Goal: Obtain resource: Download file/media

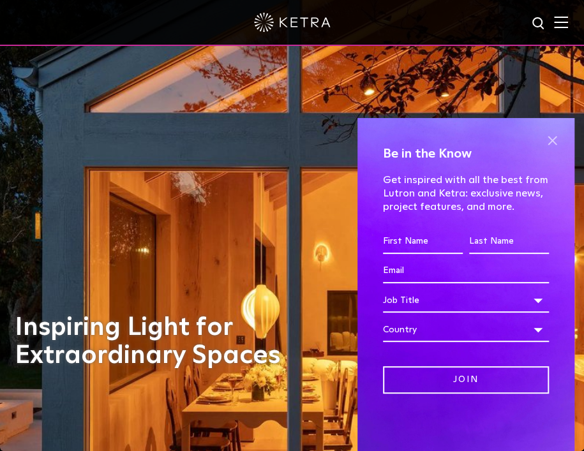
click at [554, 142] on span at bounding box center [551, 140] width 19 height 19
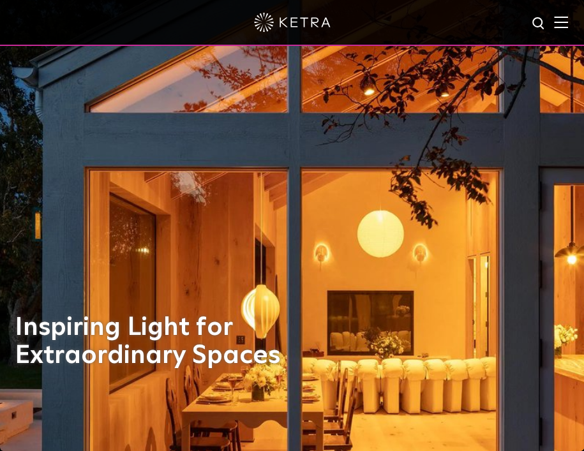
click at [568, 20] on img at bounding box center [561, 22] width 14 height 12
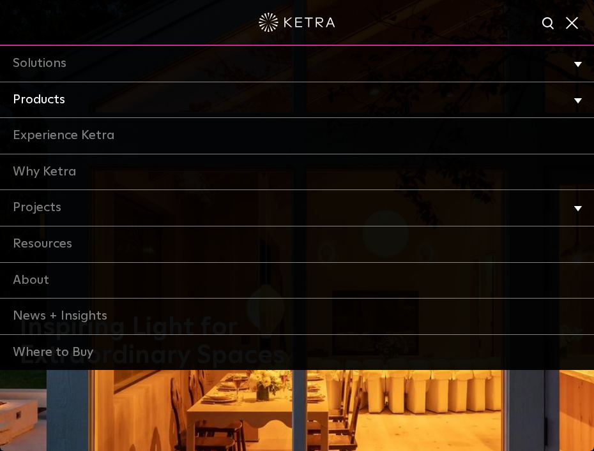
click at [557, 96] on link "Products" at bounding box center [297, 100] width 594 height 36
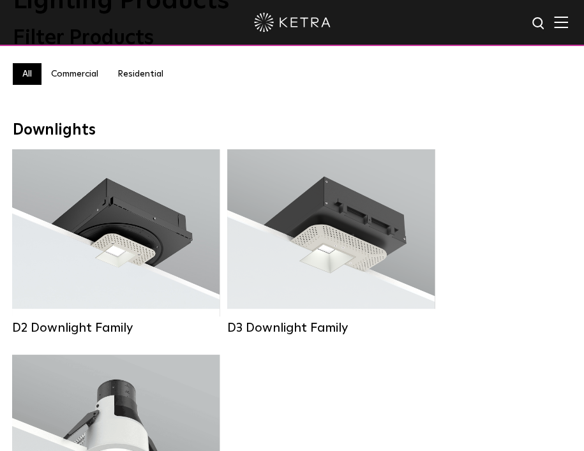
scroll to position [128, 0]
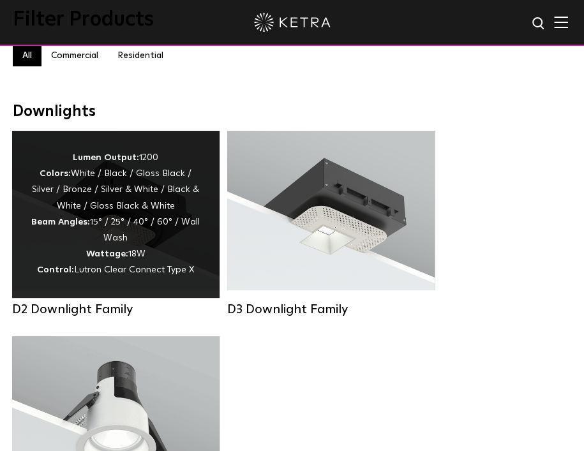
click at [132, 229] on div "Lumen Output: 1200 Colors: White / Black / Gloss Black / Silver / Bronze / Silv…" at bounding box center [115, 214] width 169 height 129
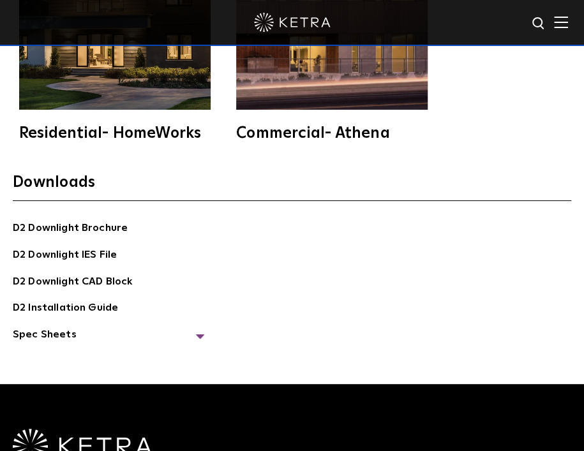
scroll to position [3714, 0]
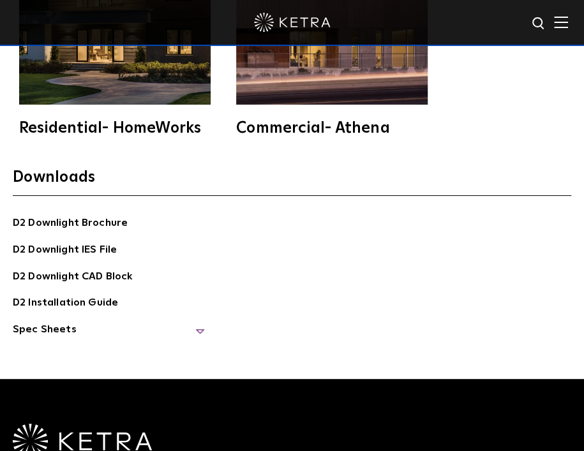
click at [56, 325] on span "Spec Sheets" at bounding box center [108, 335] width 191 height 26
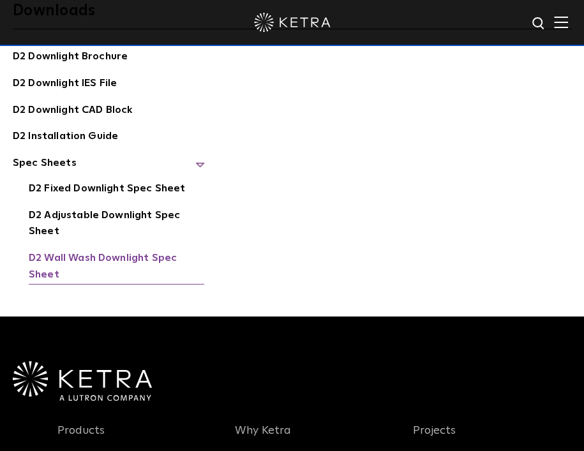
scroll to position [3841, 0]
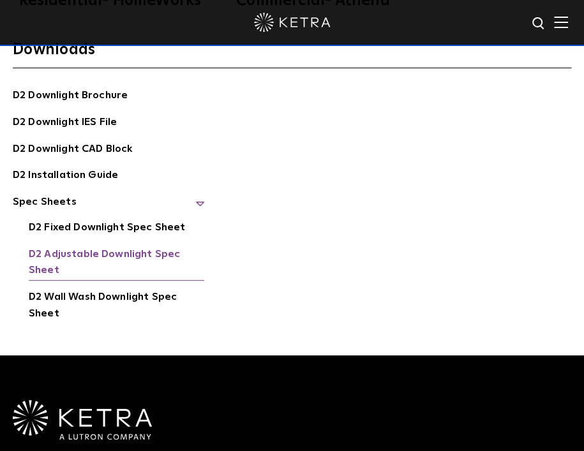
click at [131, 248] on link "D2 Adjustable Downlight Spec Sheet" at bounding box center [117, 263] width 176 height 34
